Goal: Navigation & Orientation: Find specific page/section

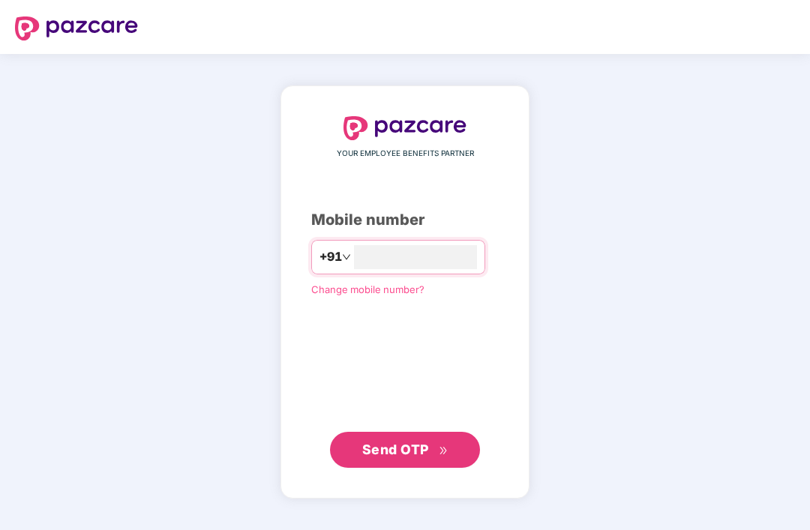
type input "**********"
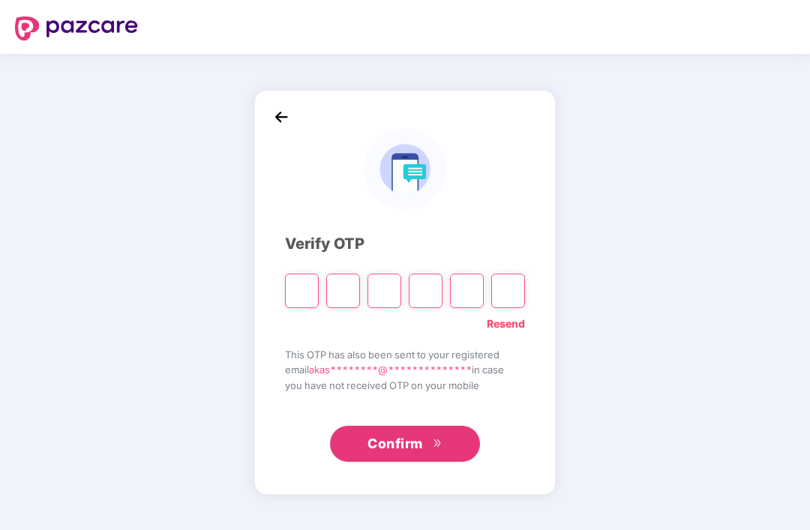
type input "*"
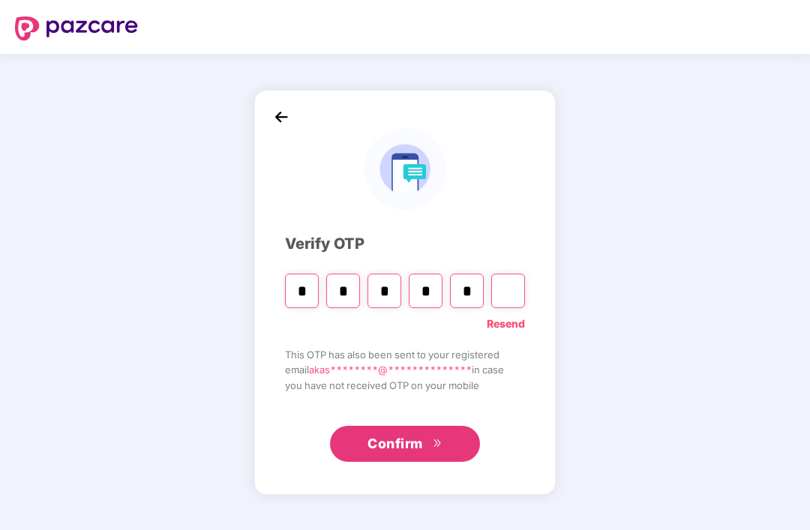
type input "*"
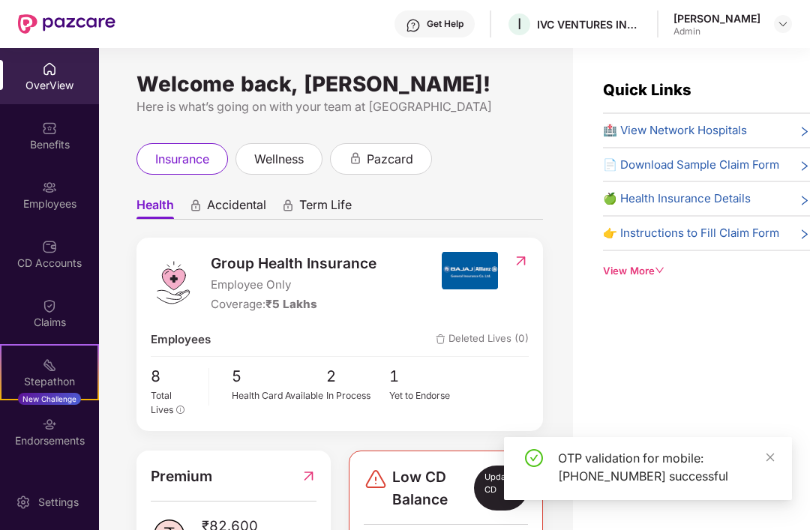
click at [65, 265] on div "CD Accounts" at bounding box center [49, 263] width 99 height 15
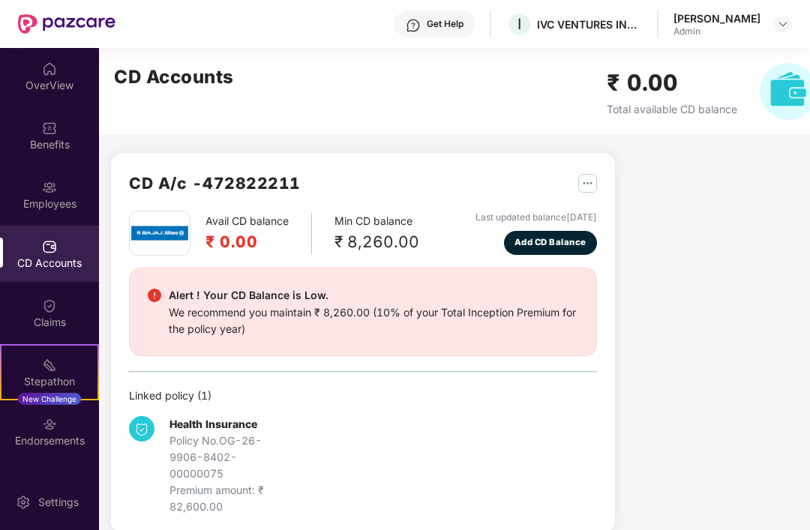
click at [44, 193] on img at bounding box center [49, 187] width 15 height 15
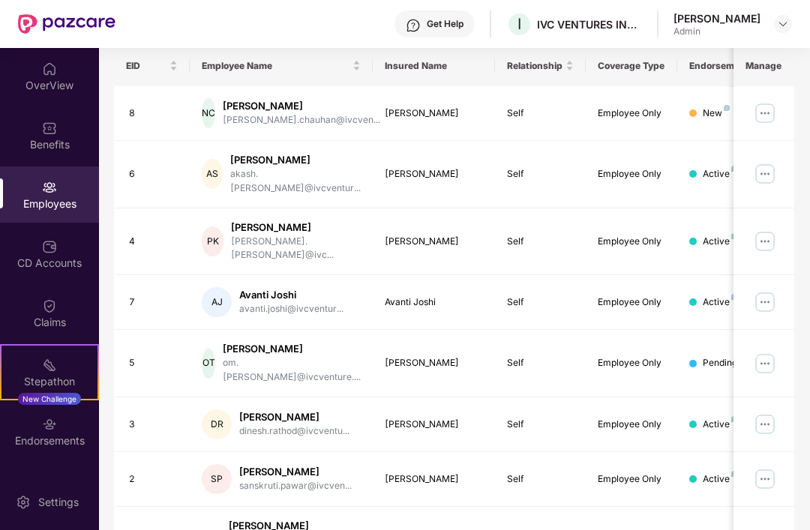
scroll to position [233, 0]
